Goal: Share content

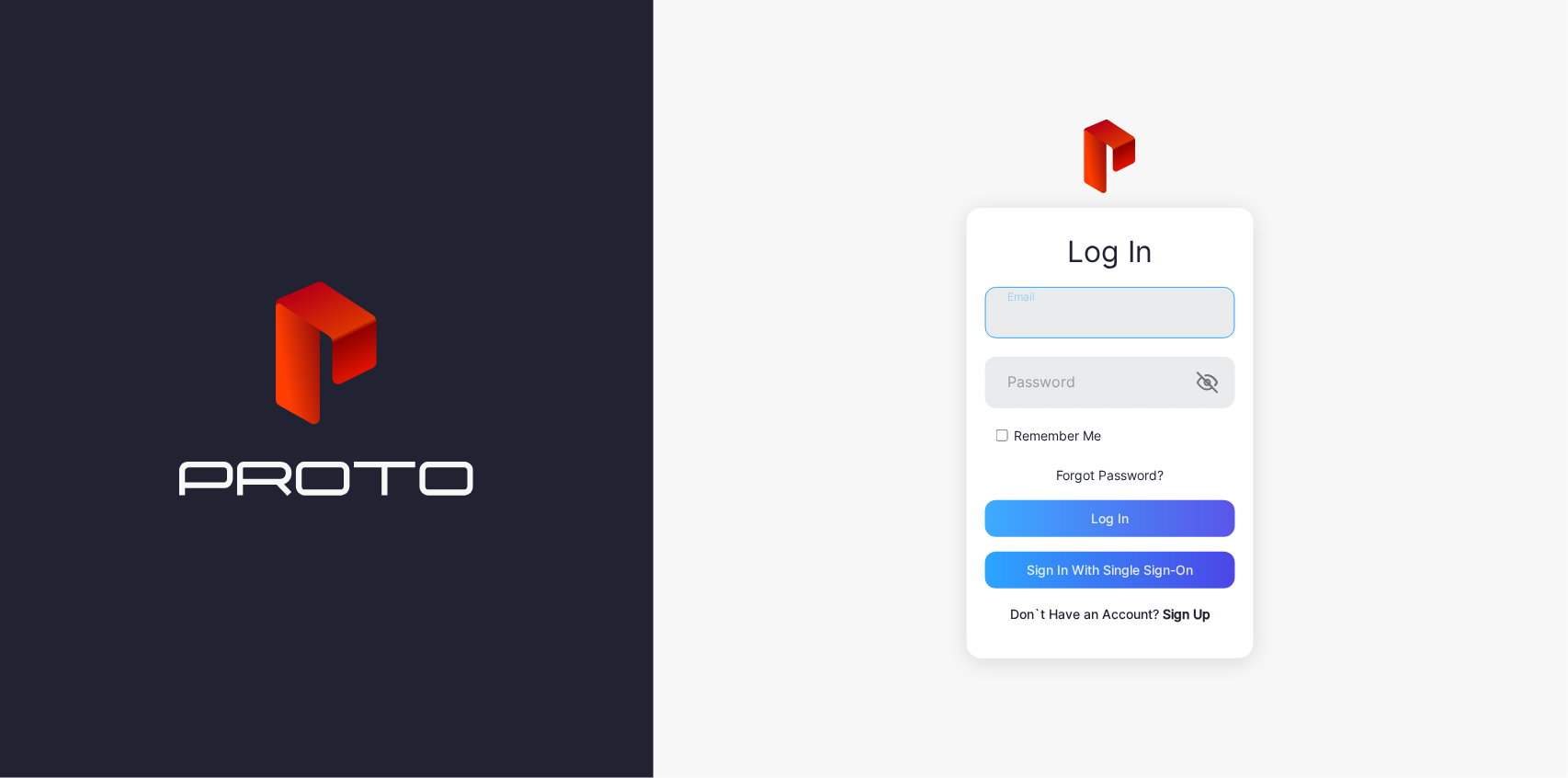
type input "**********"
click at [1109, 520] on div "Log in" at bounding box center [1111, 518] width 38 height 15
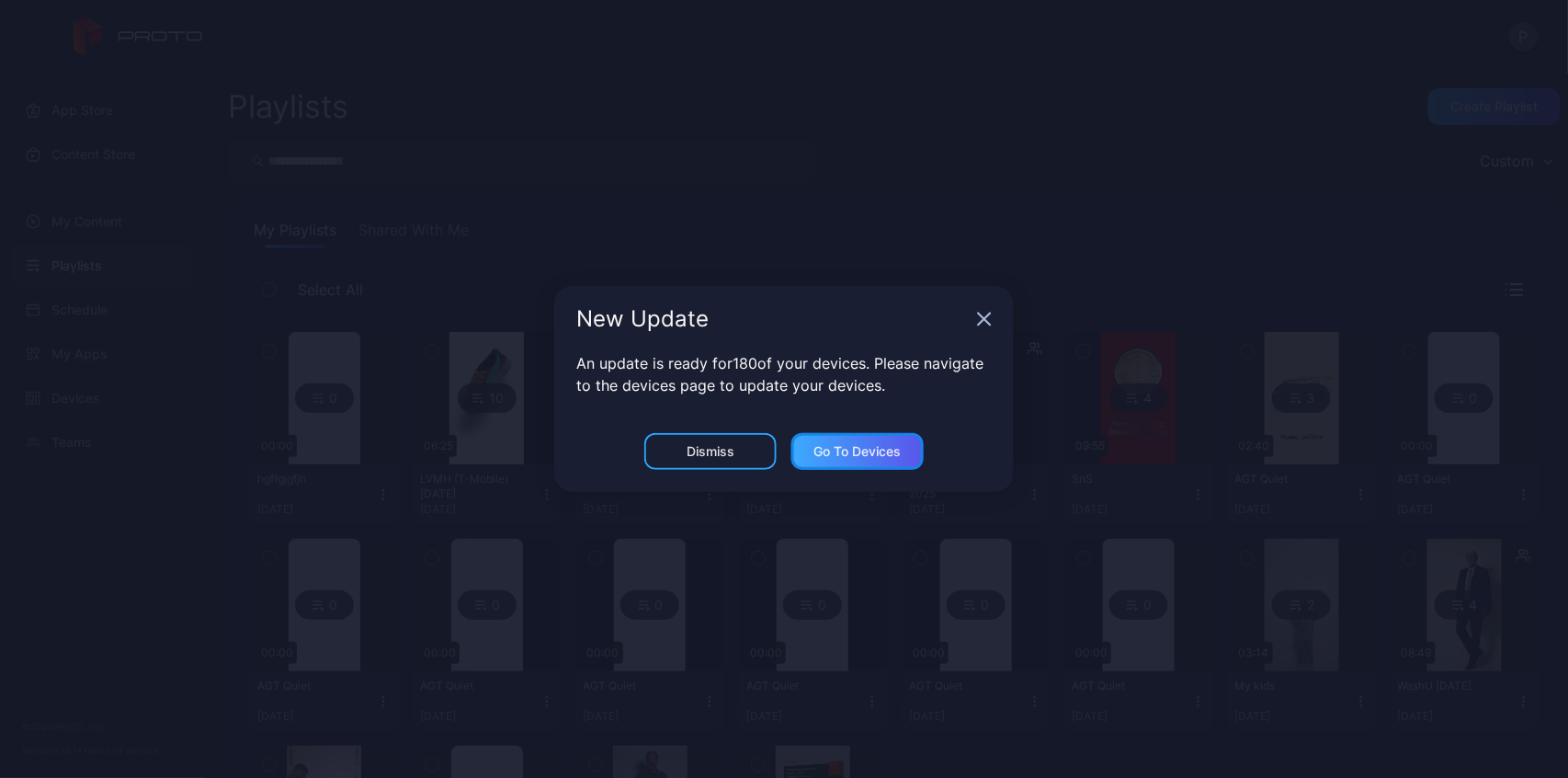
click at [817, 459] on div "Go to devices" at bounding box center [858, 451] width 132 height 37
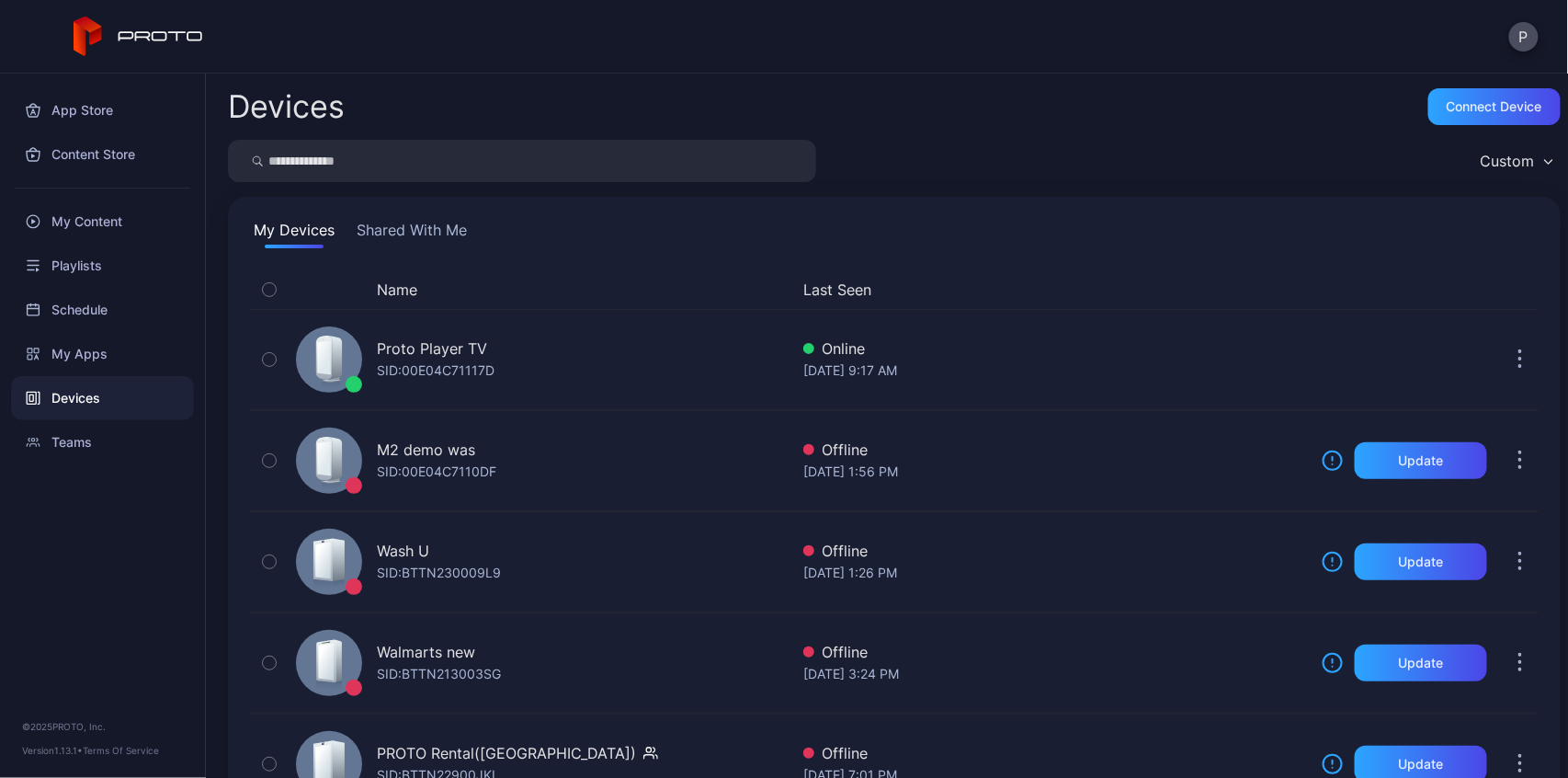
click at [1516, 171] on div "Custom" at bounding box center [1516, 161] width 90 height 28
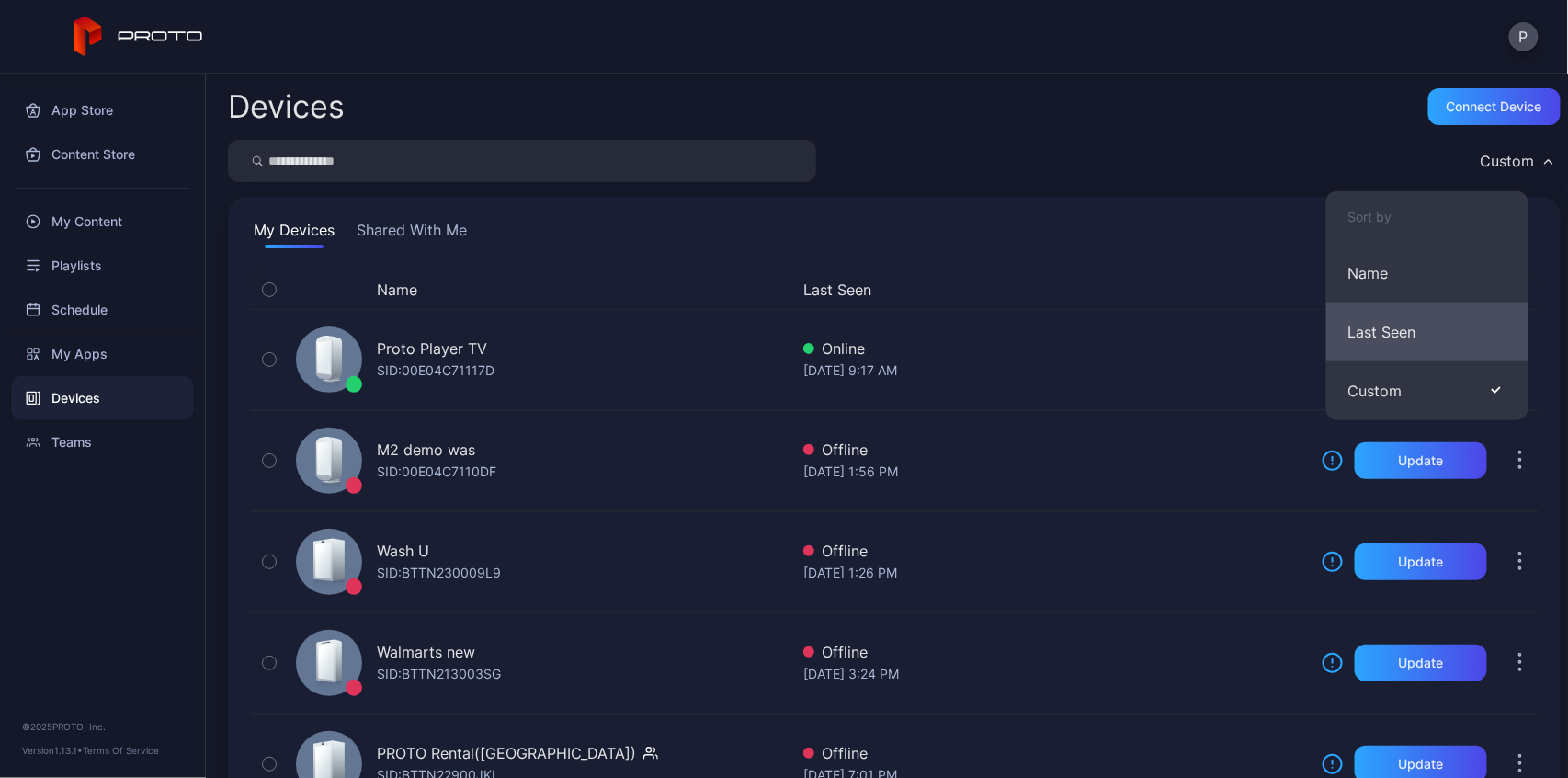
click at [1412, 344] on button "Last Seen" at bounding box center [1428, 332] width 202 height 59
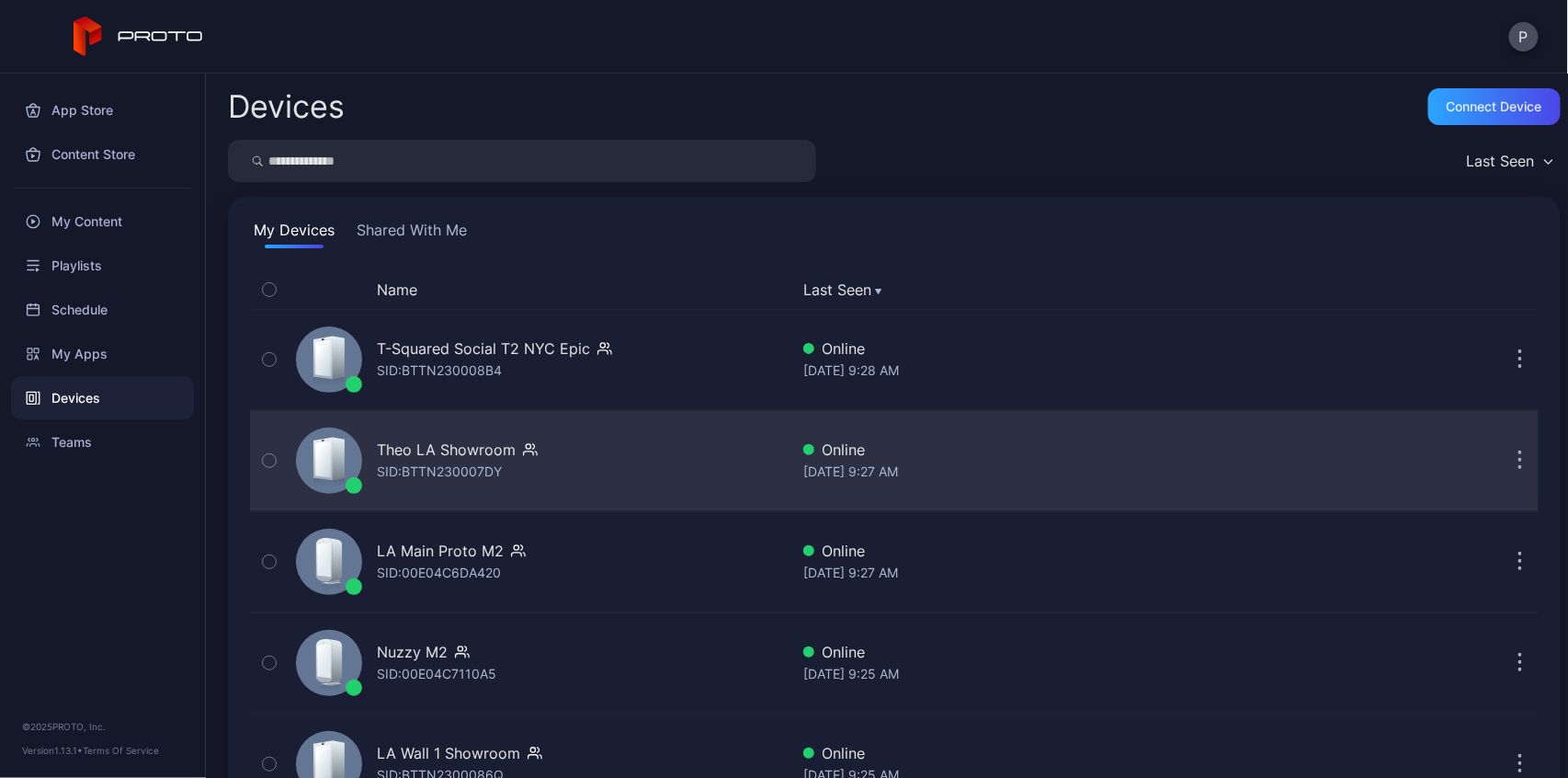
click at [1519, 459] on icon "button" at bounding box center [1521, 460] width 5 height 21
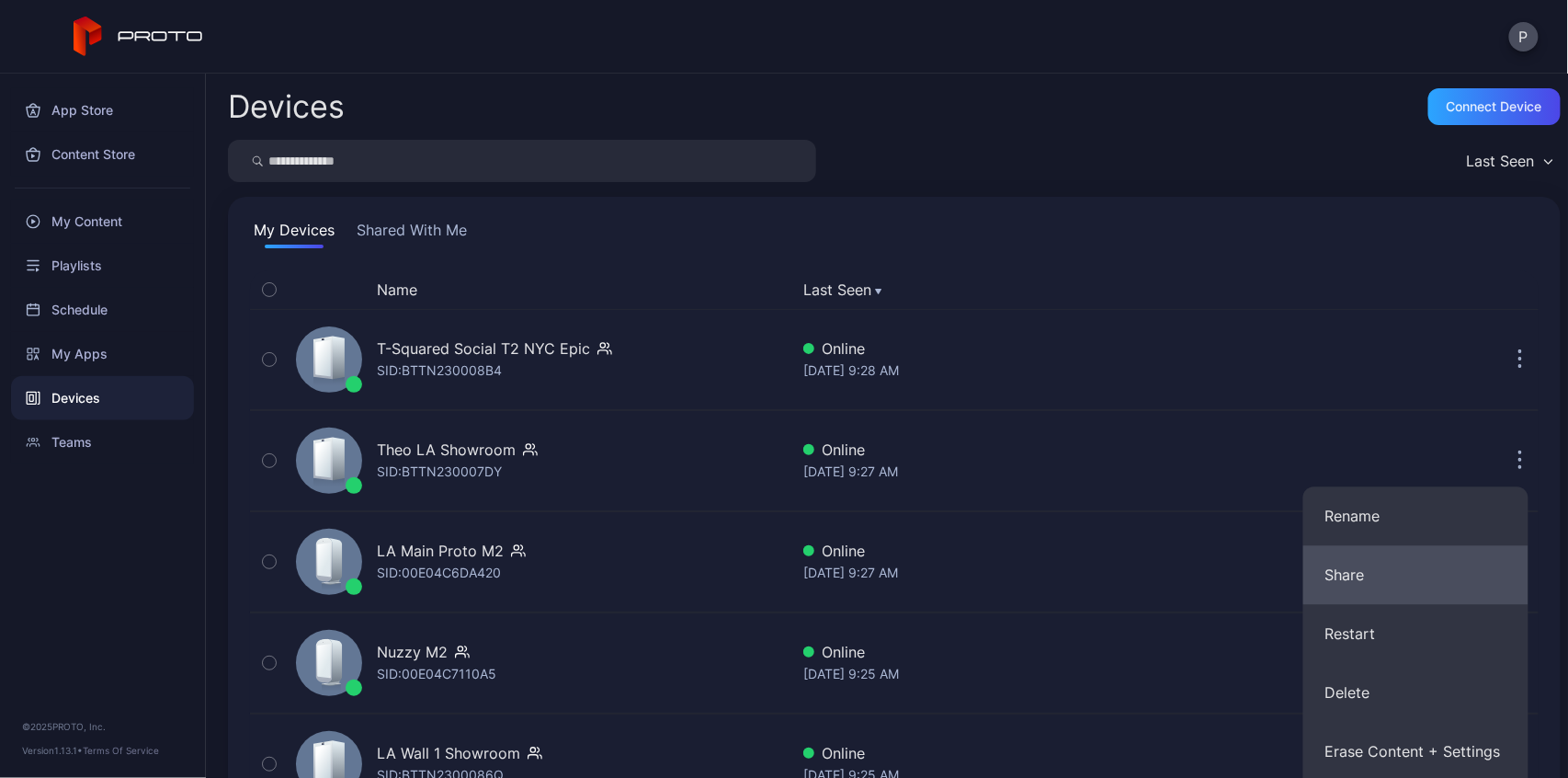
click at [1396, 568] on button "Share" at bounding box center [1417, 574] width 225 height 59
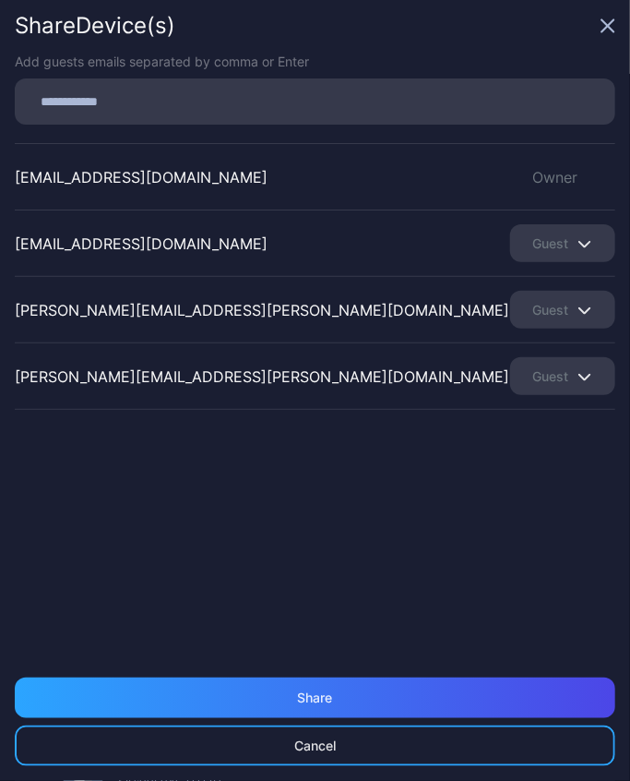
click at [324, 114] on div at bounding box center [321, 101] width 590 height 35
click at [294, 103] on input at bounding box center [321, 102] width 590 height 24
type input "*"
type input "**********"
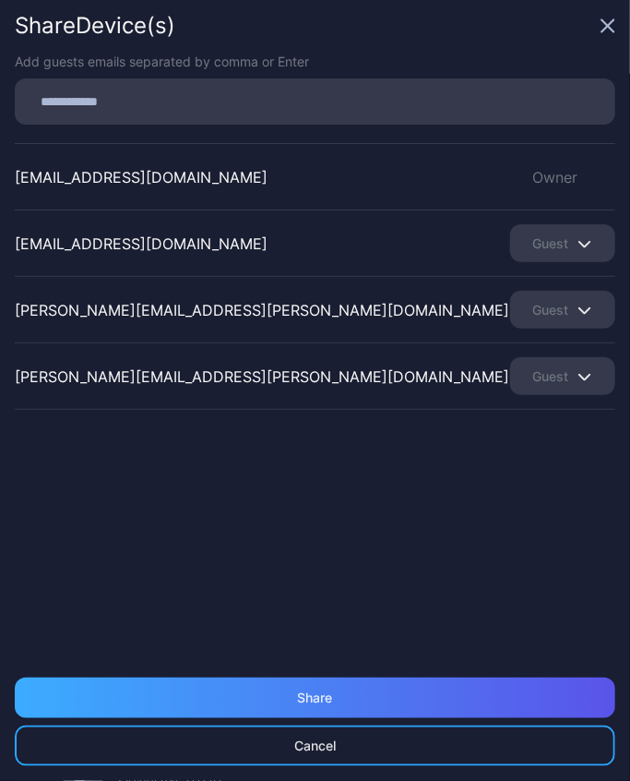
click at [409, 693] on div "Share" at bounding box center [315, 697] width 601 height 41
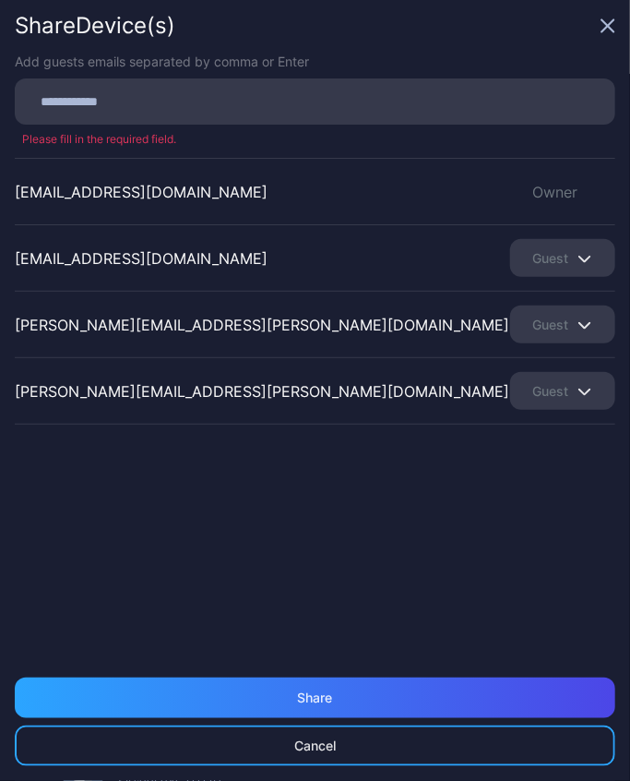
click at [375, 117] on div at bounding box center [321, 101] width 590 height 35
click at [355, 112] on input at bounding box center [321, 102] width 590 height 24
type input "**********"
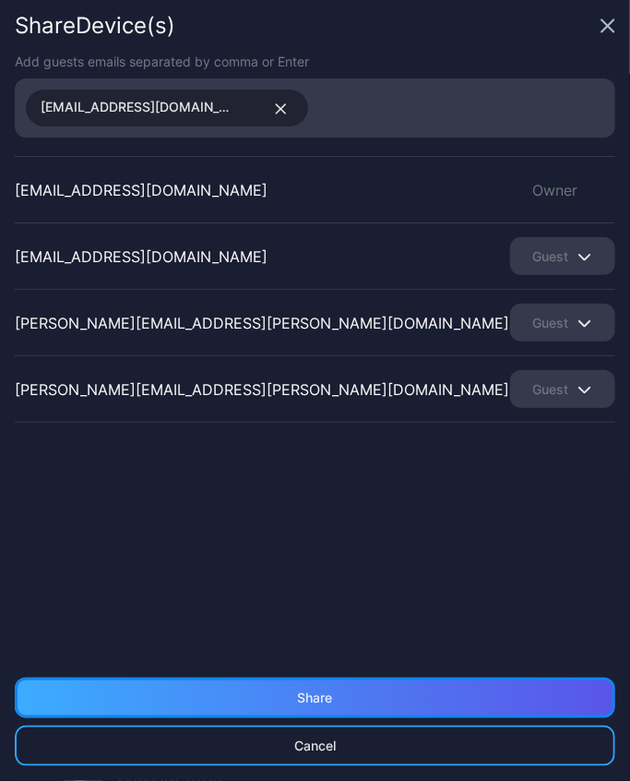
click at [426, 695] on div "Share" at bounding box center [315, 697] width 601 height 41
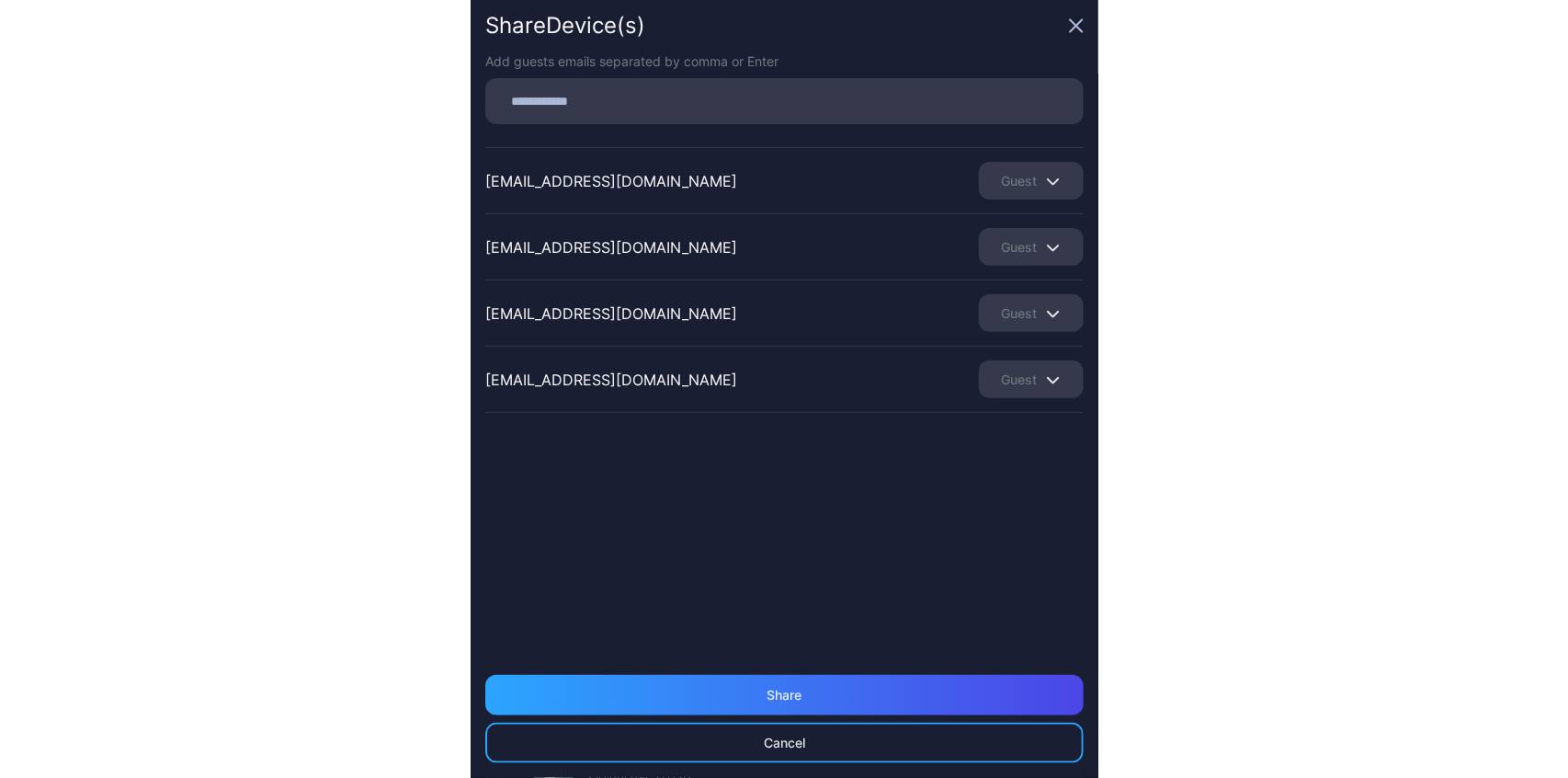
scroll to position [322, 0]
